Goal: Task Accomplishment & Management: Use online tool/utility

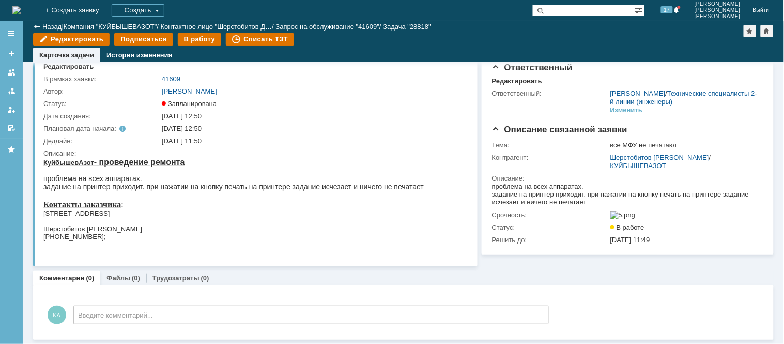
scroll to position [26, 0]
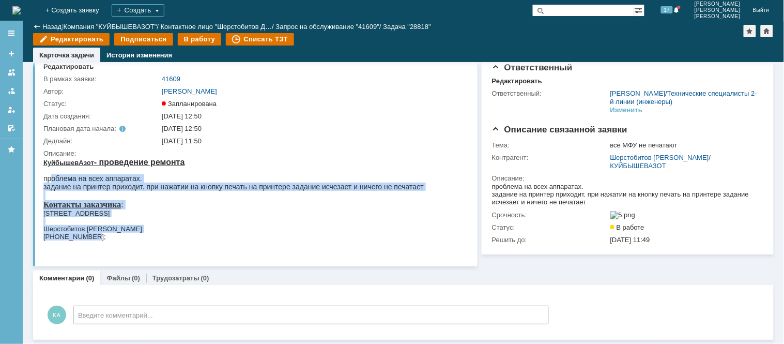
drag, startPoint x: 51, startPoint y: 173, endPoint x: 124, endPoint y: 237, distance: 97.1
click at [124, 237] on body "КуйбышевАзот - проведение ремонта проблема на всех аппаратах. задание на принте…" at bounding box center [233, 206] width 380 height 98
drag, startPoint x: 75, startPoint y: 227, endPoint x: 69, endPoint y: 191, distance: 36.6
click at [69, 191] on div at bounding box center [233, 194] width 380 height 9
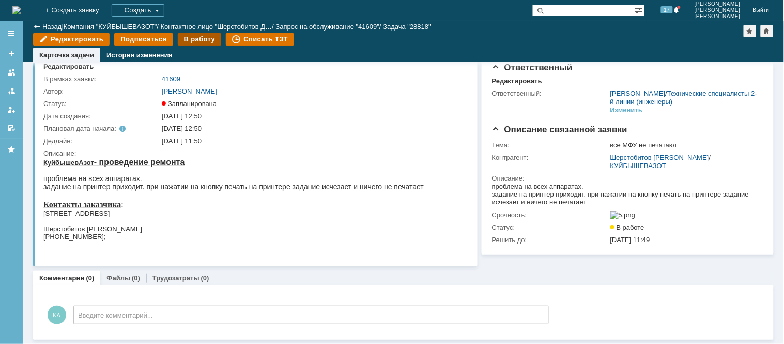
click at [188, 39] on div "В работу" at bounding box center [200, 39] width 44 height 12
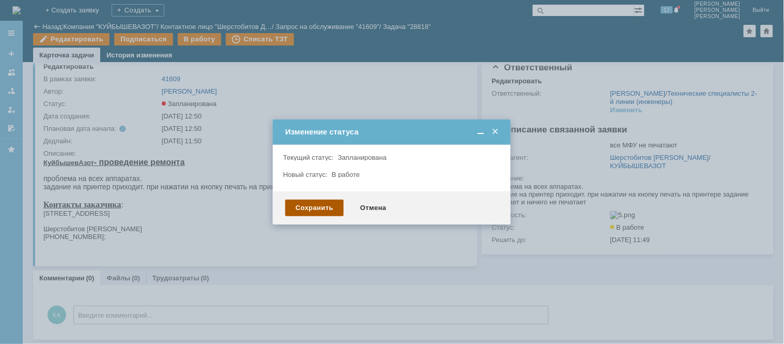
click at [325, 210] on div "Сохранить" at bounding box center [314, 207] width 58 height 17
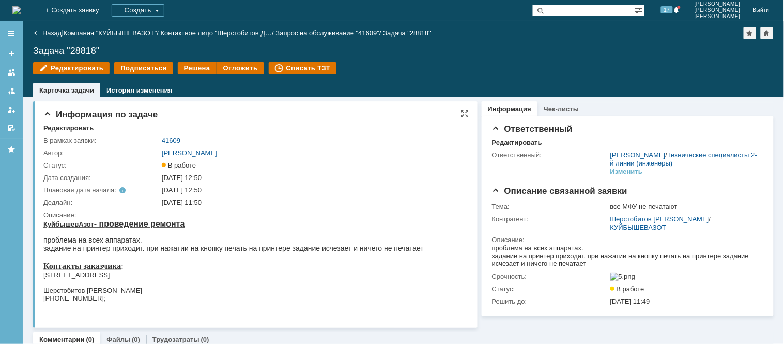
scroll to position [0, 0]
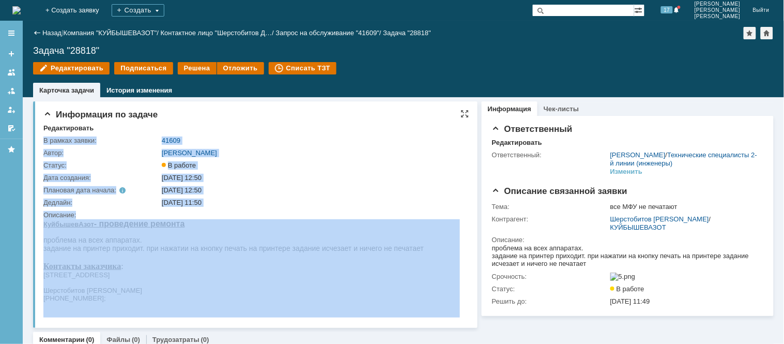
drag, startPoint x: 83, startPoint y: 458, endPoint x: 72, endPoint y: 286, distance: 172.9
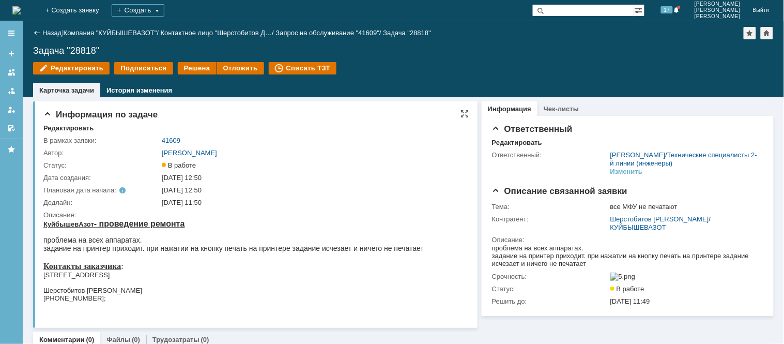
click at [52, 239] on div "проблема на всех аппаратах." at bounding box center [233, 239] width 380 height 8
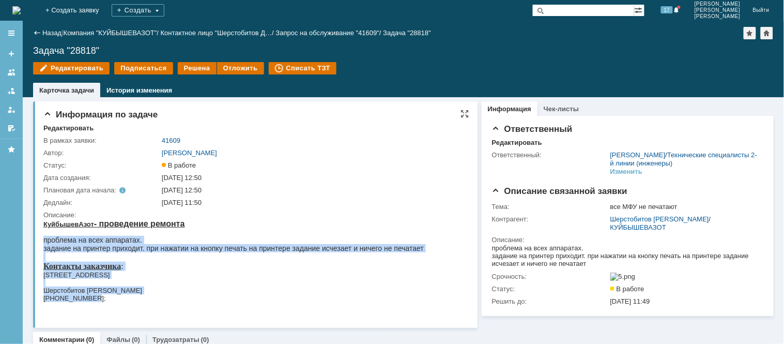
drag, startPoint x: 44, startPoint y: 237, endPoint x: 92, endPoint y: 295, distance: 76.0
click at [92, 295] on body "КуйбышевАзот - проведение ремонта проблема на всех аппаратах. задание на принте…" at bounding box center [233, 268] width 380 height 98
copy body "проблема на всех аппаратах. задание на принтер приходит. при нажатии на кнопку …"
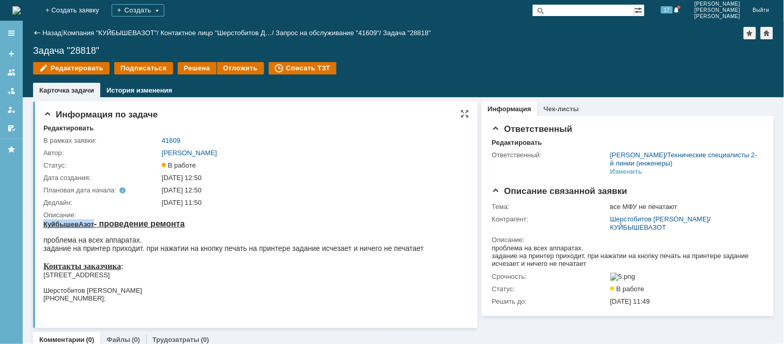
drag, startPoint x: 92, startPoint y: 224, endPoint x: 82, endPoint y: 437, distance: 213.1
click at [43, 219] on html "КуйбышевАзот - проведение ремонта проблема на всех аппаратах. задание на принте…" at bounding box center [251, 268] width 416 height 98
copy u "КуйбышевАзот"
